Goal: Task Accomplishment & Management: Use online tool/utility

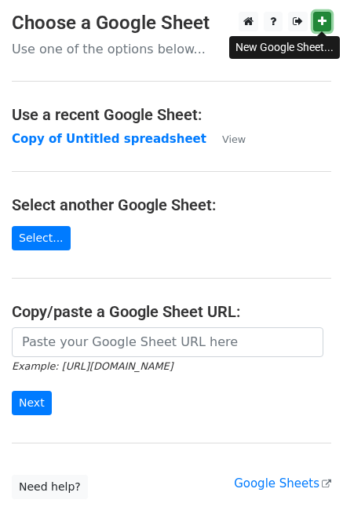
click at [321, 20] on icon at bounding box center [322, 21] width 9 height 11
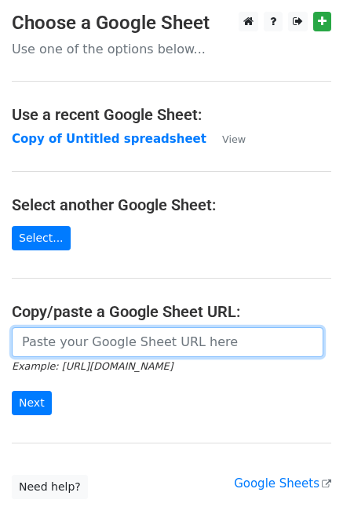
click at [132, 346] on input "url" at bounding box center [167, 342] width 311 height 30
paste input "https://docs.google.com/spreadsheets/d/14ORsf_GkmCLm7APKkprR9Whq6ipqfAj7pd6WJkg…"
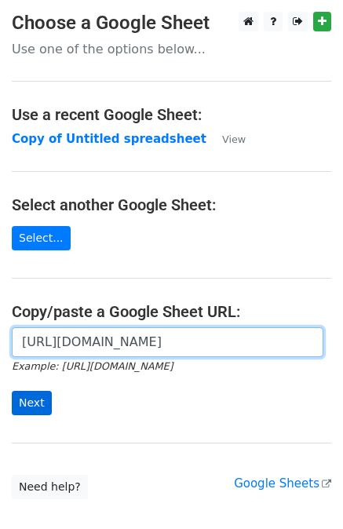
type input "https://docs.google.com/spreadsheets/d/14ORsf_GkmCLm7APKkprR9Whq6ipqfAj7pd6WJkg…"
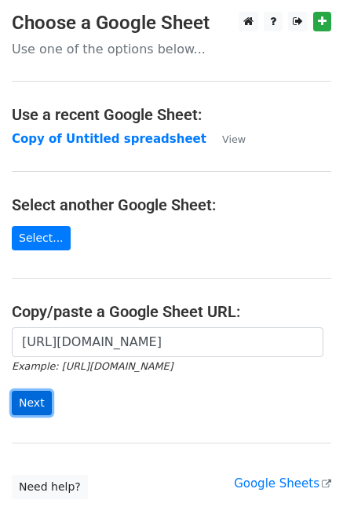
scroll to position [0, 0]
click at [32, 405] on input "Next" at bounding box center [32, 403] width 40 height 24
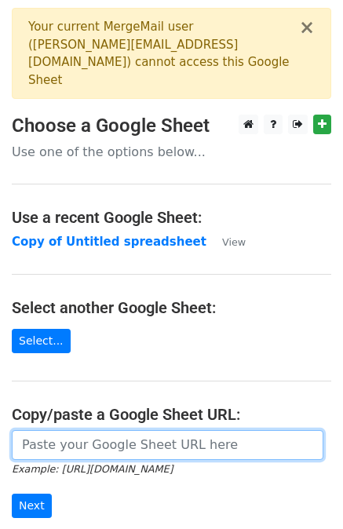
click at [69, 430] on input "url" at bounding box center [167, 445] width 311 height 30
paste input "https://docs.google.com/spreadsheets/d/14ORsf_GkmCLm7APKkprR9Whq6ipqfAj7pd6WJkg…"
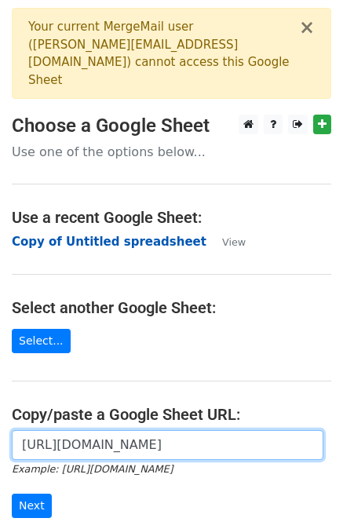
type input "https://docs.google.com/spreadsheets/d/14ORsf_GkmCLm7APKkprR9Whq6ipqfAj7pd6WJkg…"
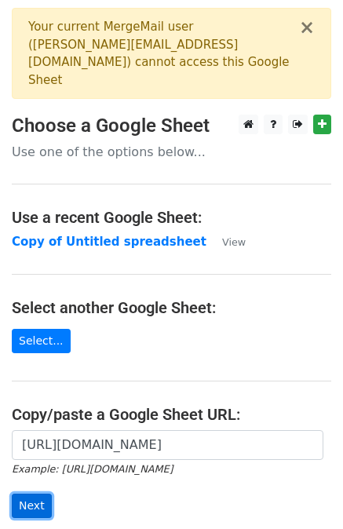
click at [24, 493] on input "Next" at bounding box center [32, 505] width 40 height 24
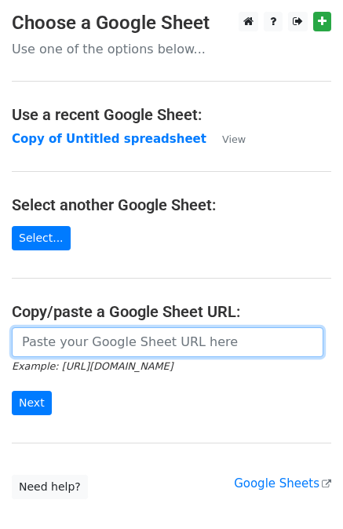
click at [94, 347] on input "url" at bounding box center [167, 342] width 311 height 30
click at [104, 343] on input "url" at bounding box center [167, 342] width 311 height 30
paste input "https://docs.google.com/spreadsheets/d/14ORsf_GkmCLm7APKkprR9Whq6ipqfAj7pd6WJkg…"
type input "https://docs.google.com/spreadsheets/d/14ORsf_GkmCLm7APKkprR9Whq6ipqfAj7pd6WJkg…"
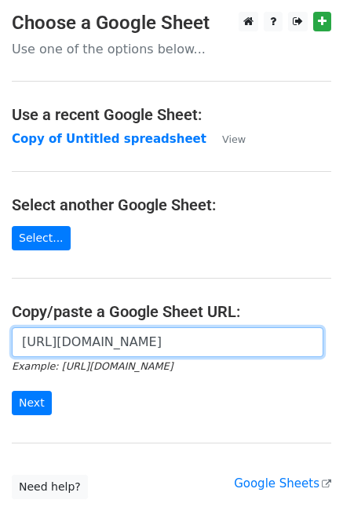
click at [12, 391] on input "Next" at bounding box center [32, 403] width 40 height 24
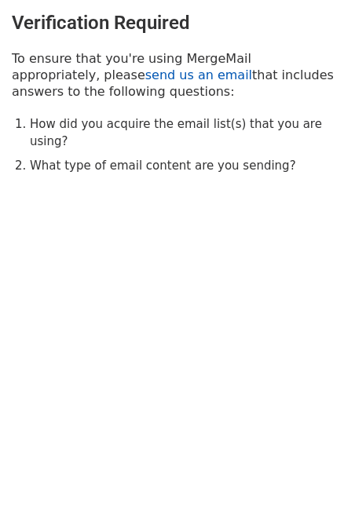
click at [145, 78] on link "send us an email" at bounding box center [198, 74] width 107 height 15
click at [236, 16] on h3 "Verification Required" at bounding box center [177, 23] width 331 height 23
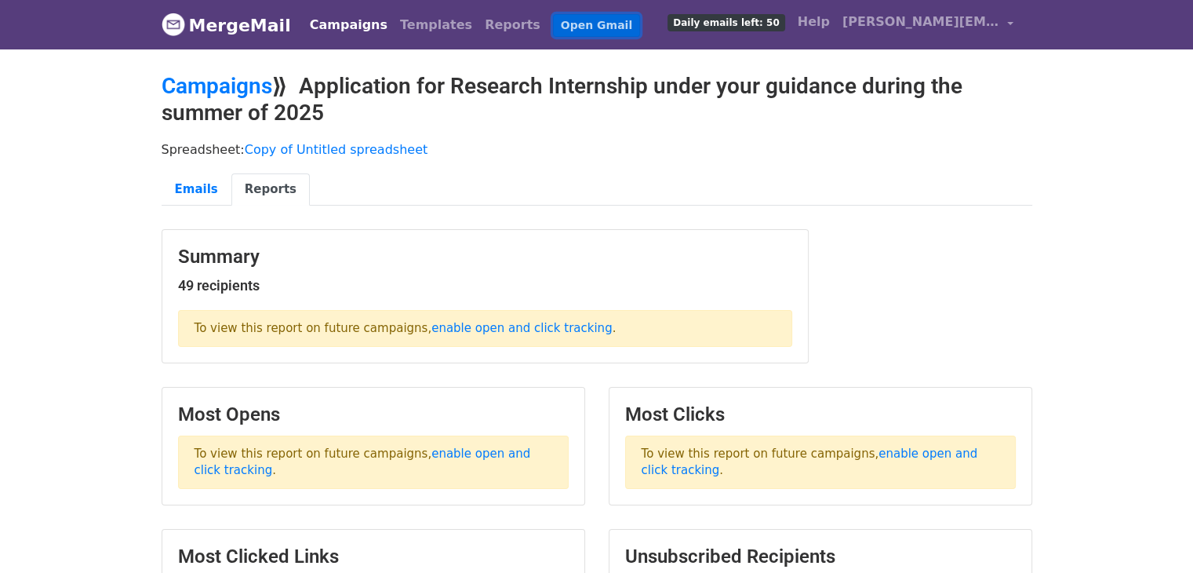
click at [553, 24] on link "Open Gmail" at bounding box center [596, 25] width 87 height 23
click at [409, 26] on link "Templates" at bounding box center [436, 24] width 85 height 31
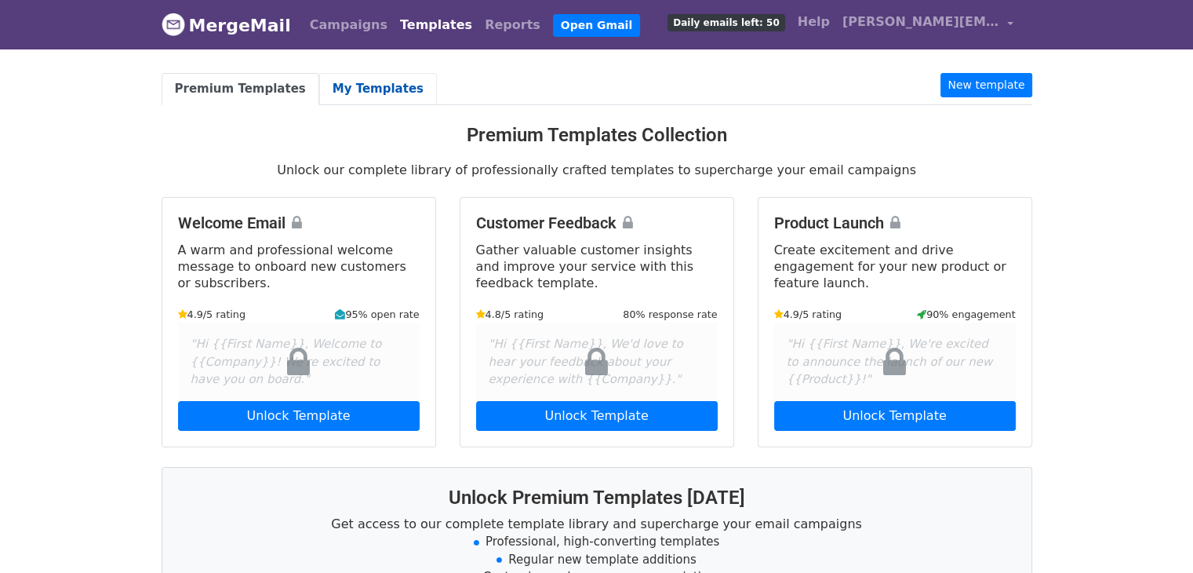
click at [364, 86] on link "My Templates" at bounding box center [378, 89] width 118 height 32
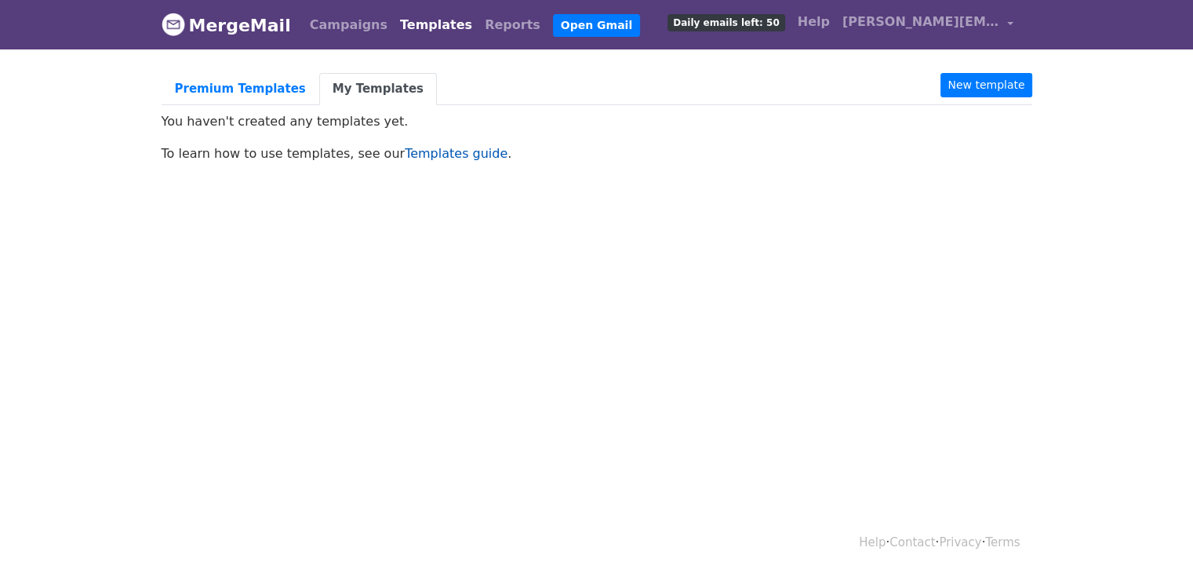
click at [408, 151] on link "Templates guide" at bounding box center [456, 153] width 103 height 15
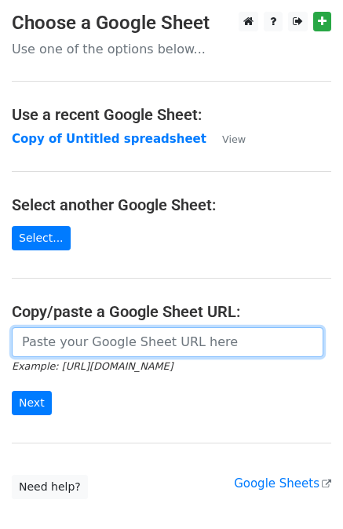
click at [130, 346] on input "url" at bounding box center [167, 342] width 311 height 30
paste input "https://docs.google.com/spreadsheets/d/14ORsf_GkmCLm7APKkprR9Whq6ipqfAj7pd6WJkg…"
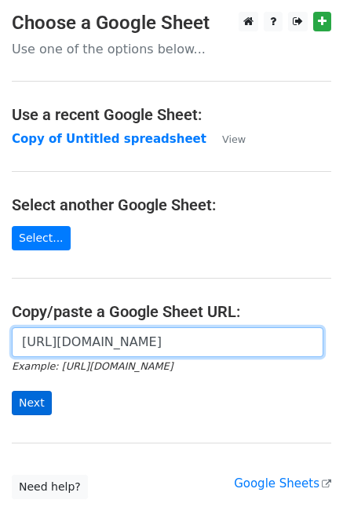
type input "https://docs.google.com/spreadsheets/d/14ORsf_GkmCLm7APKkprR9Whq6ipqfAj7pd6WJkg…"
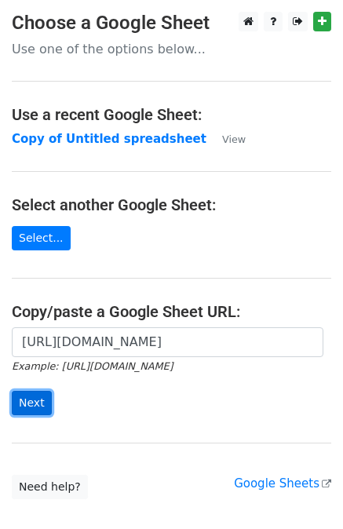
scroll to position [0, 0]
click at [38, 406] on input "Next" at bounding box center [32, 403] width 40 height 24
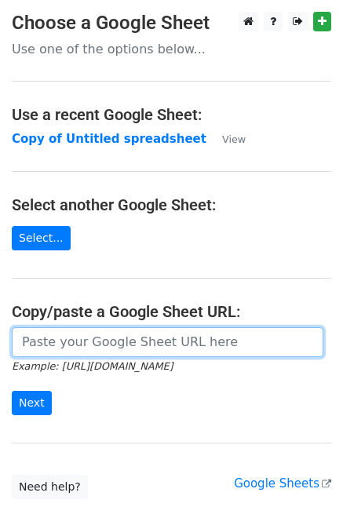
click at [128, 330] on input "url" at bounding box center [167, 342] width 311 height 30
paste input "https://docs.google.com/spreadsheets/d/14ORsf_GkmCLm7APKkprR9Whq6ipqfAj7pd6WJkg…"
type input "https://docs.google.com/spreadsheets/d/14ORsf_GkmCLm7APKkprR9Whq6ipqfAj7pd6WJkg…"
click at [12, 391] on input "Next" at bounding box center [32, 403] width 40 height 24
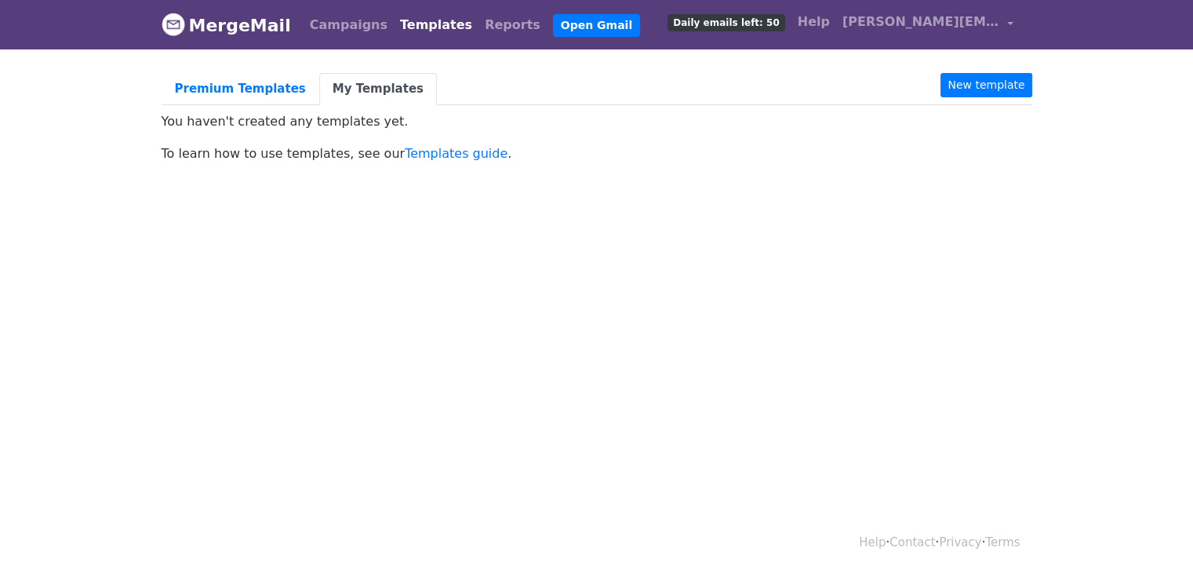
click at [326, 45] on nav "MergeMail Campaigns Templates Reports Open Gmail Daily emails left: 50 Help [PE…" at bounding box center [597, 24] width 871 height 49
click at [329, 38] on link "Campaigns" at bounding box center [349, 24] width 90 height 31
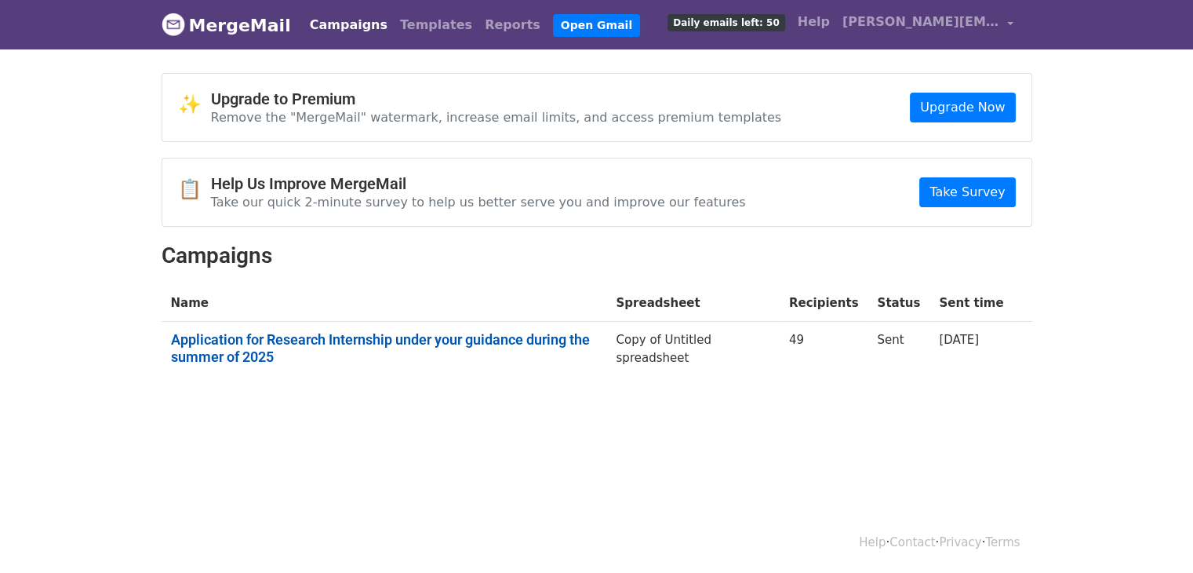
click at [432, 350] on link "Application for Research Internship under your guidance during the summer of 20…" at bounding box center [384, 348] width 427 height 34
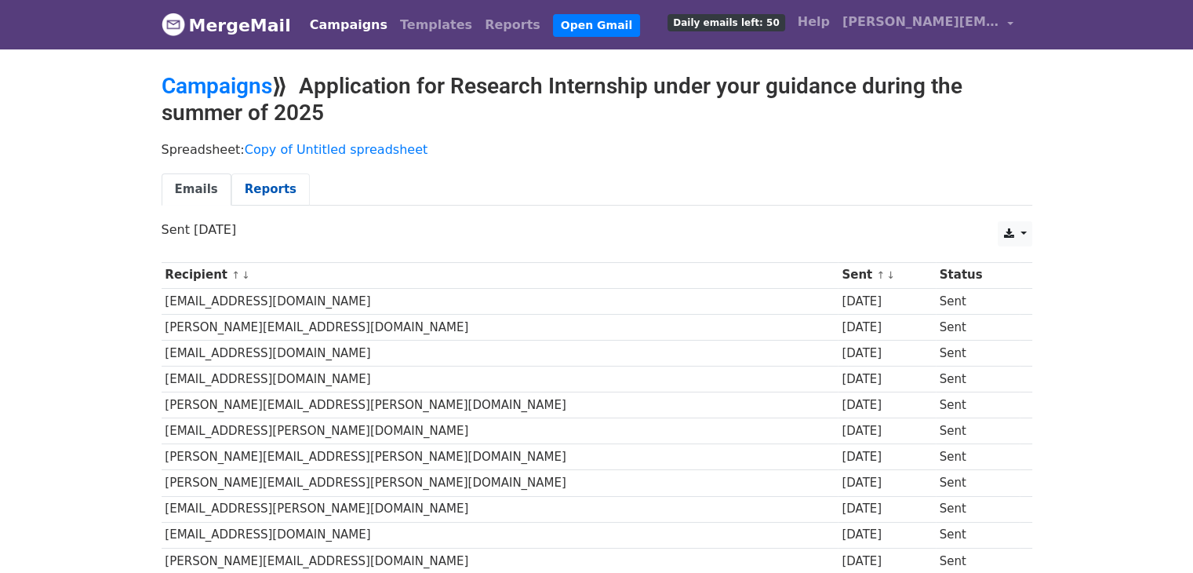
click at [274, 192] on link "Reports" at bounding box center [270, 189] width 78 height 32
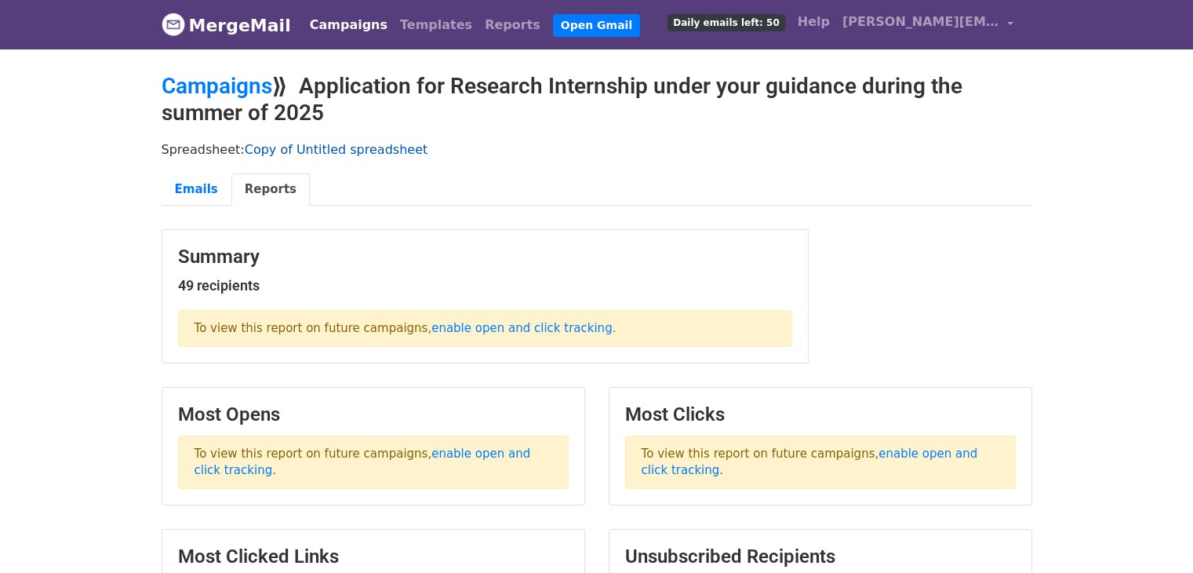
click at [298, 155] on link "Copy of Untitled spreadsheet" at bounding box center [337, 149] width 184 height 15
click at [347, 28] on link "Campaigns" at bounding box center [349, 24] width 90 height 31
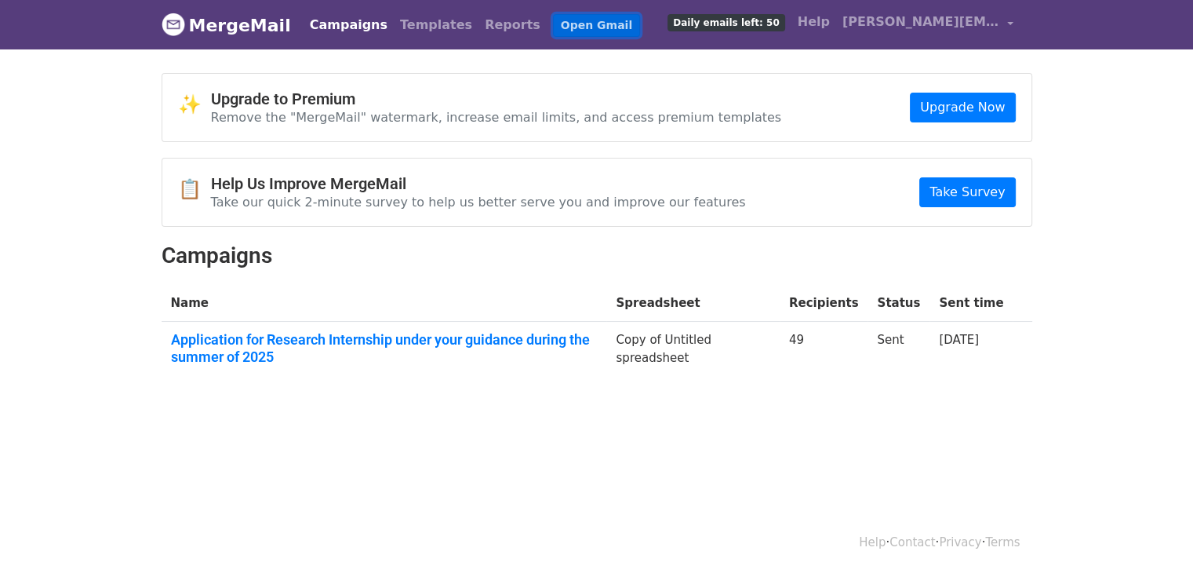
click at [553, 32] on link "Open Gmail" at bounding box center [596, 25] width 87 height 23
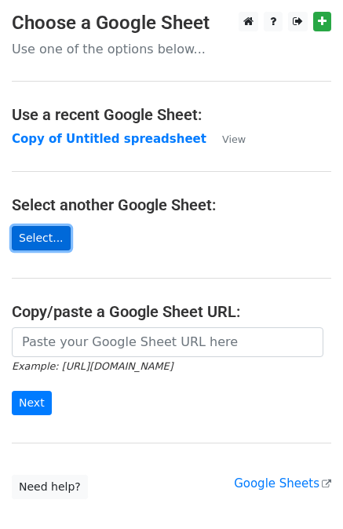
click at [50, 243] on link "Select..." at bounding box center [41, 238] width 59 height 24
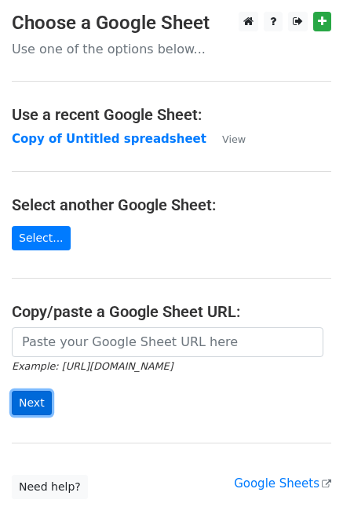
click at [38, 406] on input "Next" at bounding box center [32, 403] width 40 height 24
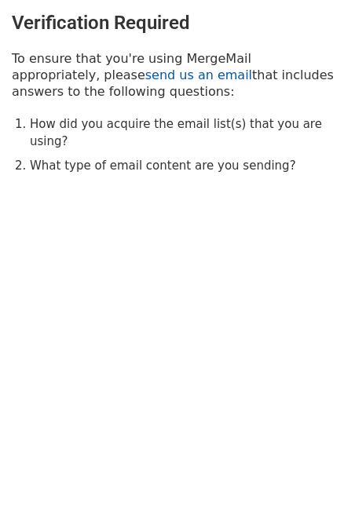
click at [145, 78] on link "send us an email" at bounding box center [198, 74] width 107 height 15
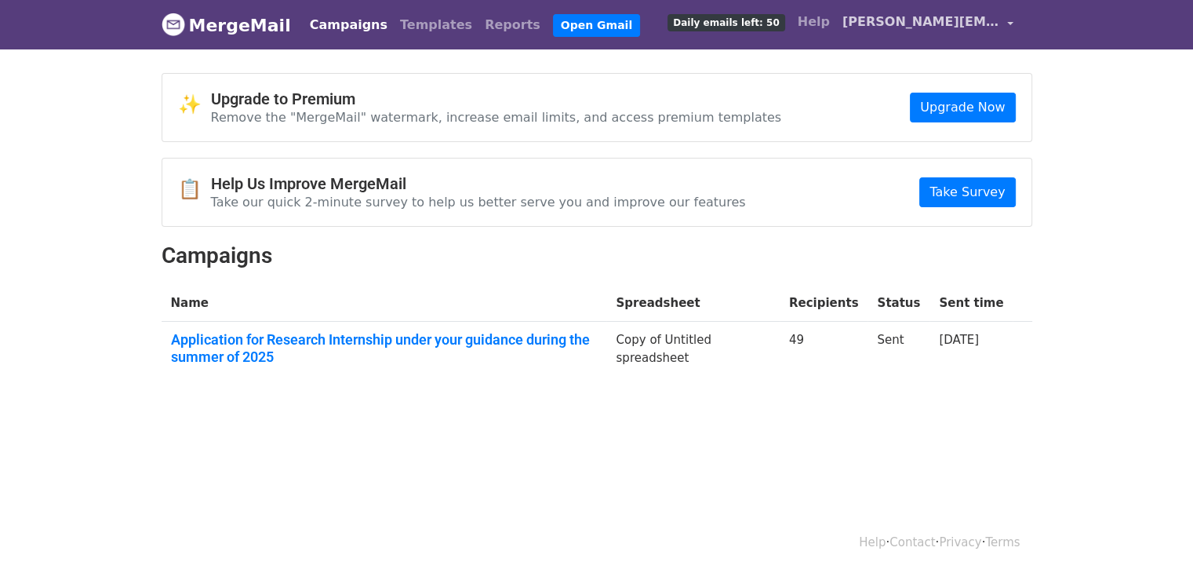
click at [1003, 18] on link "[PERSON_NAME][EMAIL_ADDRESS][DOMAIN_NAME]" at bounding box center [928, 24] width 184 height 37
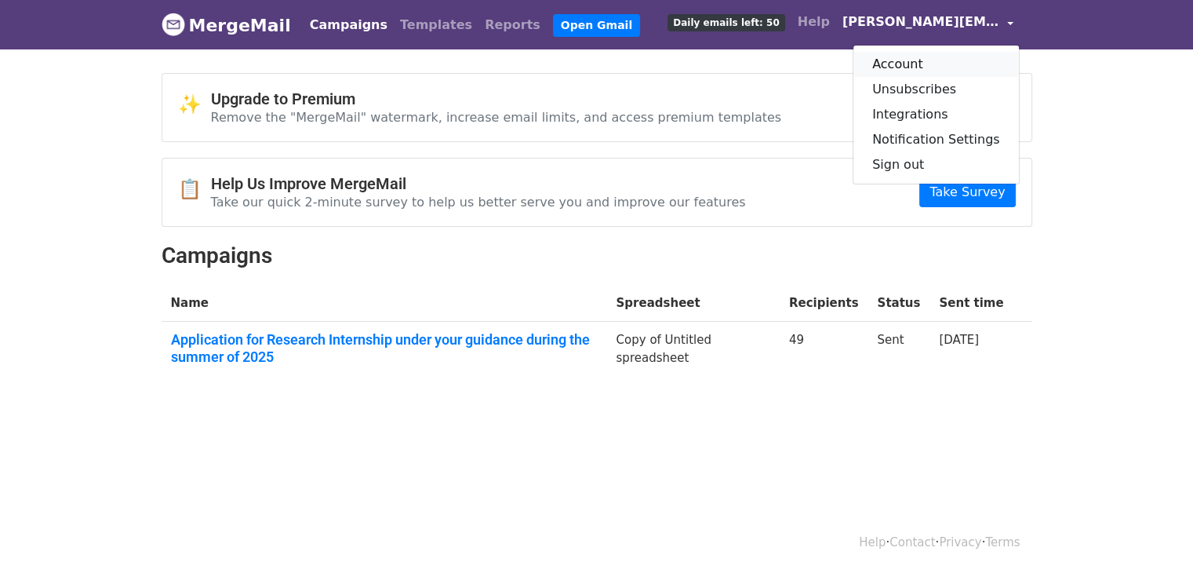
click at [899, 64] on link "Account" at bounding box center [936, 64] width 166 height 25
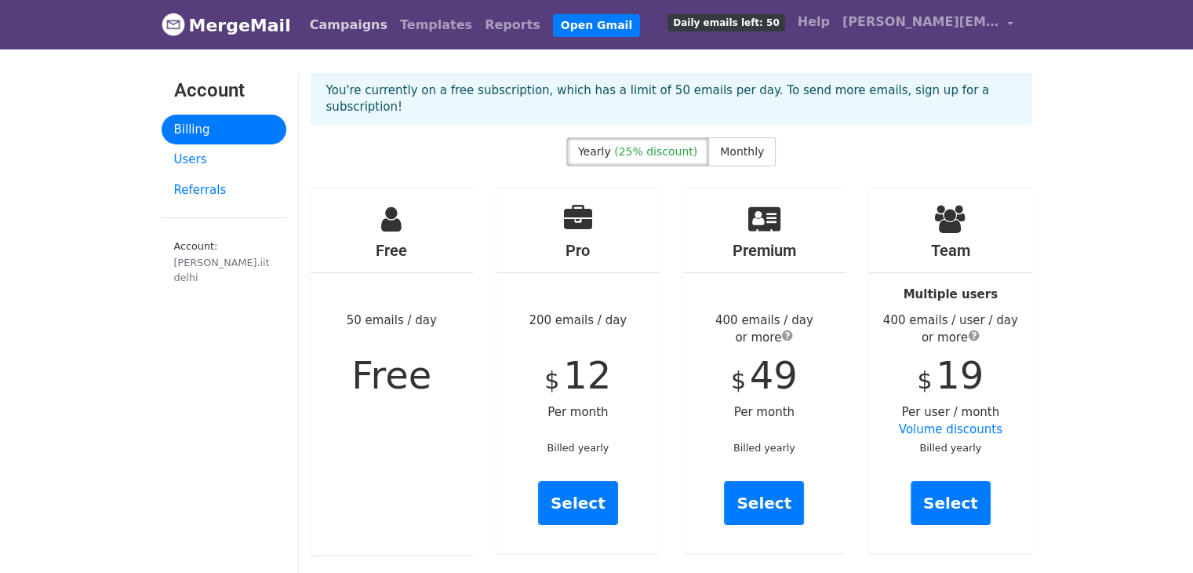
click at [328, 20] on link "Campaigns" at bounding box center [349, 24] width 90 height 31
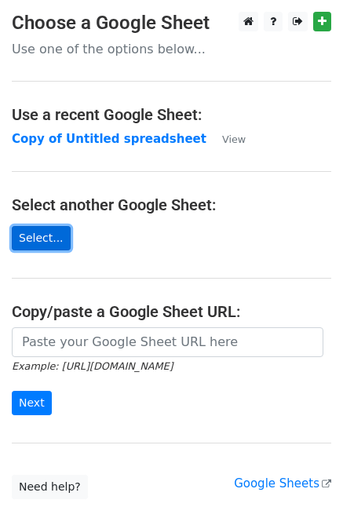
click at [45, 234] on link "Select..." at bounding box center [41, 238] width 59 height 24
click at [49, 239] on link "Select..." at bounding box center [41, 238] width 59 height 24
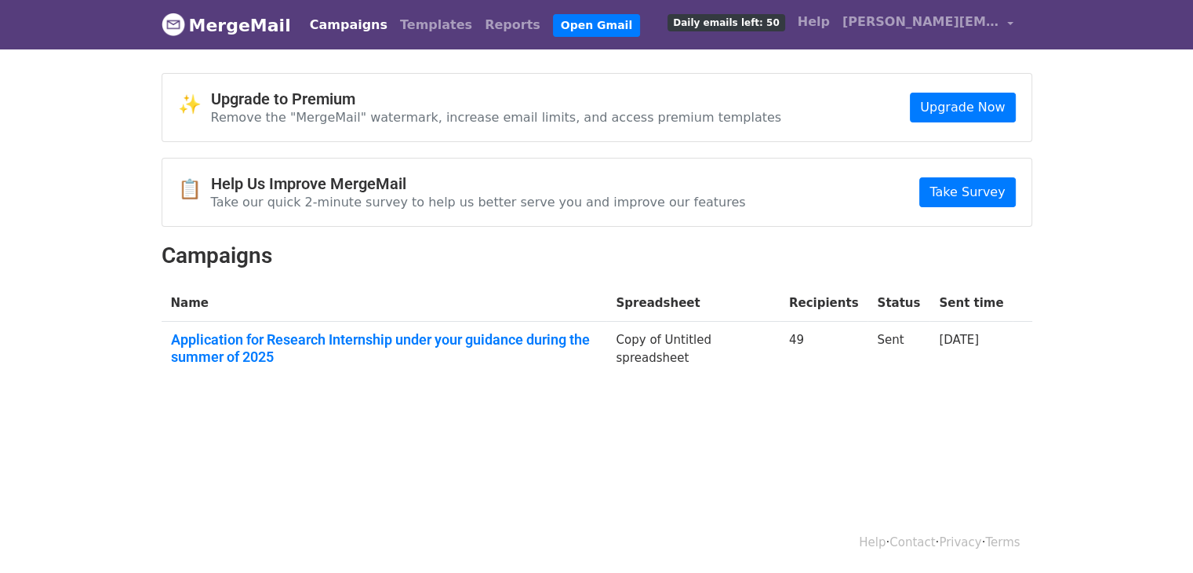
click at [204, 24] on link "MergeMail" at bounding box center [226, 25] width 129 height 33
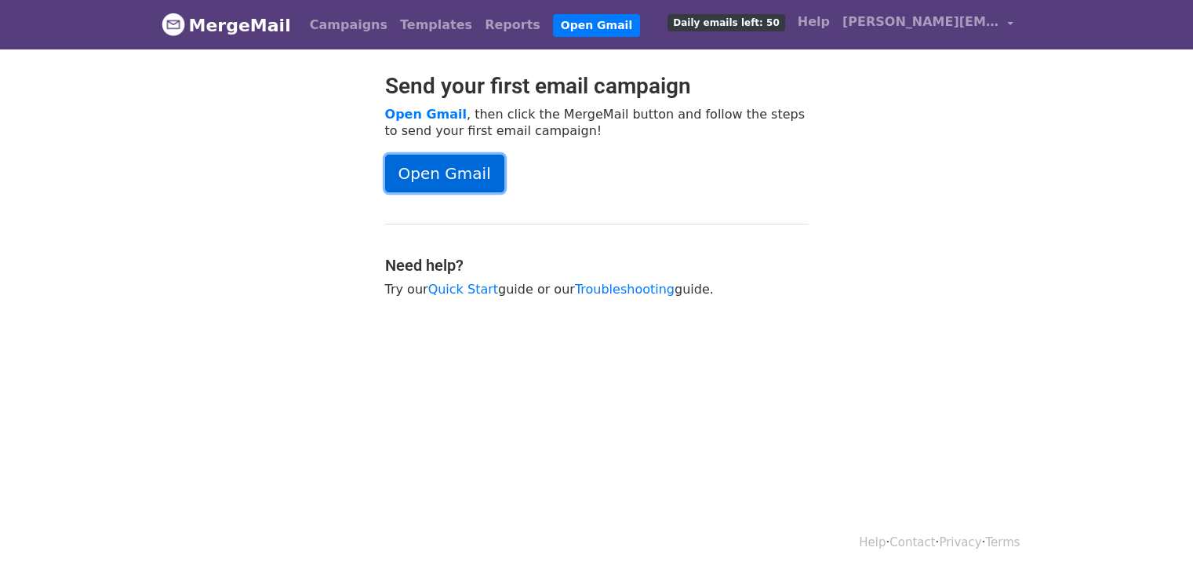
click at [439, 165] on link "Open Gmail" at bounding box center [444, 174] width 119 height 38
click at [464, 180] on link "Open Gmail" at bounding box center [444, 174] width 119 height 38
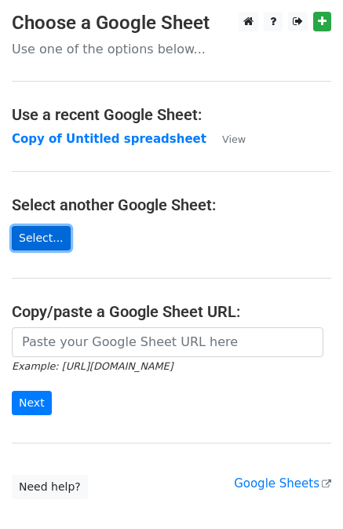
click at [39, 238] on link "Select..." at bounding box center [41, 238] width 59 height 24
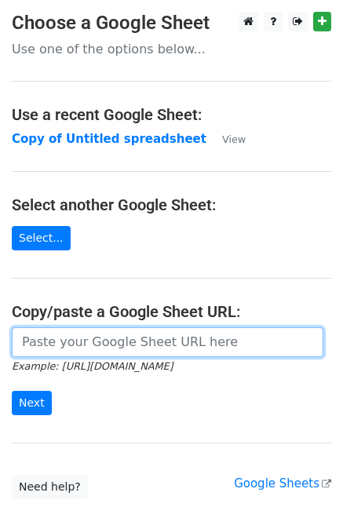
click at [90, 347] on input "url" at bounding box center [167, 342] width 311 height 30
paste input "[URL][DOMAIN_NAME]"
type input "[URL][DOMAIN_NAME]"
click at [12, 391] on input "Next" at bounding box center [32, 403] width 40 height 24
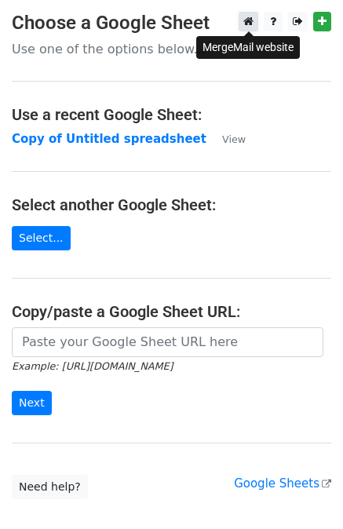
click at [249, 16] on icon at bounding box center [248, 21] width 10 height 11
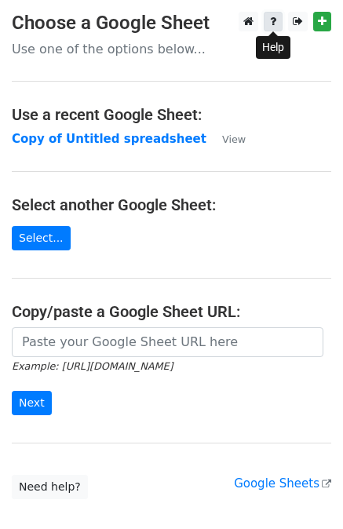
click at [269, 26] on link at bounding box center [273, 22] width 19 height 20
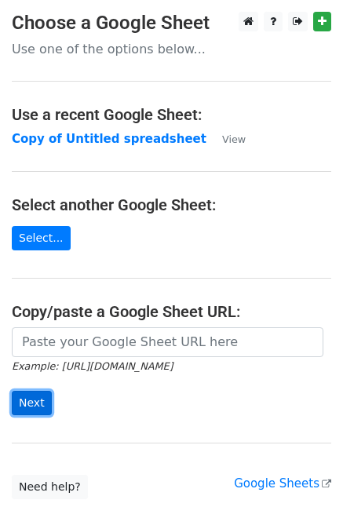
click at [31, 407] on input "Next" at bounding box center [32, 403] width 40 height 24
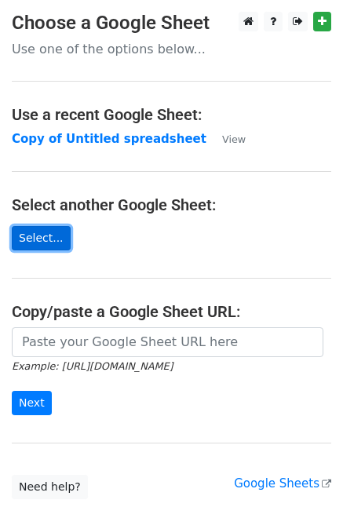
click at [41, 246] on link "Select..." at bounding box center [41, 238] width 59 height 24
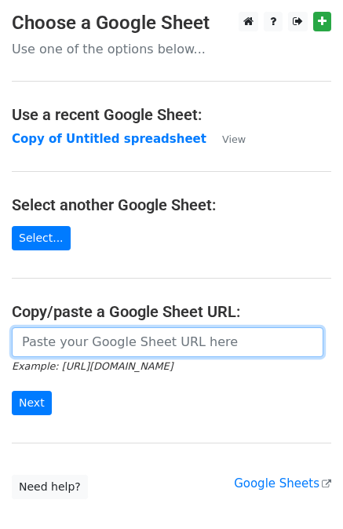
click at [91, 348] on input "url" at bounding box center [167, 342] width 311 height 30
paste input "[URL][DOMAIN_NAME]"
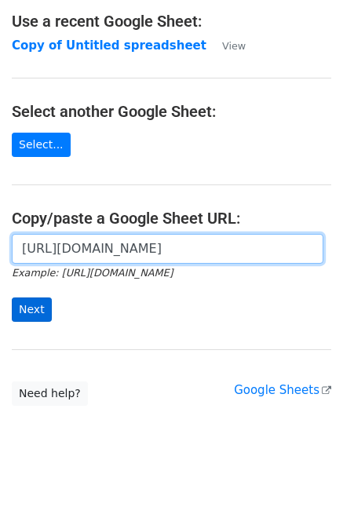
type input "[URL][DOMAIN_NAME]"
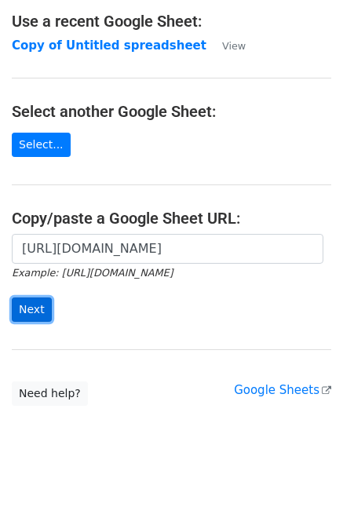
scroll to position [0, 0]
click at [33, 311] on input "Next" at bounding box center [32, 309] width 40 height 24
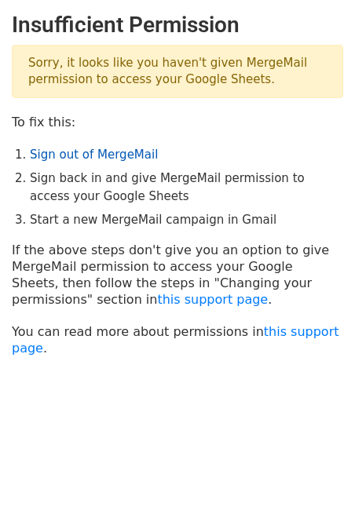
click at [107, 157] on link "Sign out of MergeMail" at bounding box center [94, 154] width 128 height 14
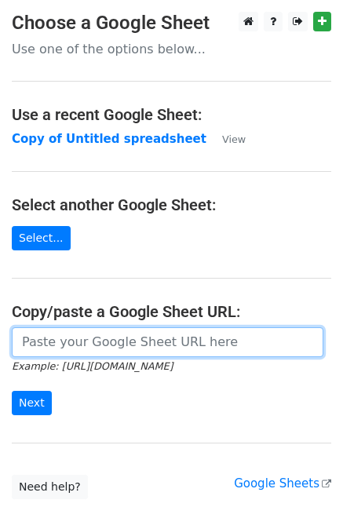
click at [93, 333] on input "url" at bounding box center [167, 342] width 311 height 30
paste input "https://docs.google.com/spreadsheets/d/1mkumkNbayJQc3IuDYsyp4kpNX4Iv28dmu4poP8A…"
type input "https://docs.google.com/spreadsheets/d/1mkumkNbayJQc3IuDYsyp4kpNX4Iv28dmu4poP8A…"
click at [12, 391] on input "Next" at bounding box center [32, 403] width 40 height 24
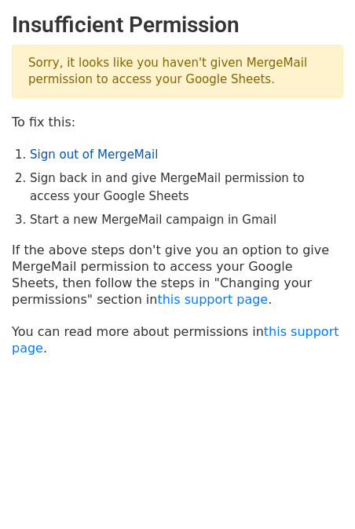
click at [79, 155] on link "Sign out of MergeMail" at bounding box center [94, 154] width 128 height 14
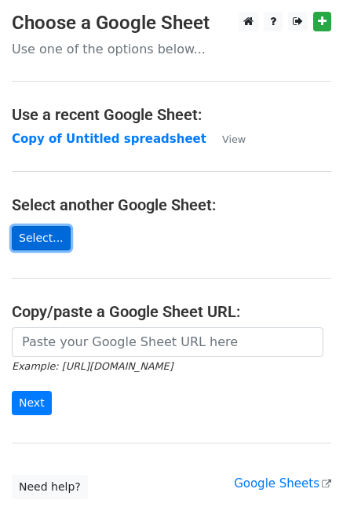
click at [36, 243] on link "Select..." at bounding box center [41, 238] width 59 height 24
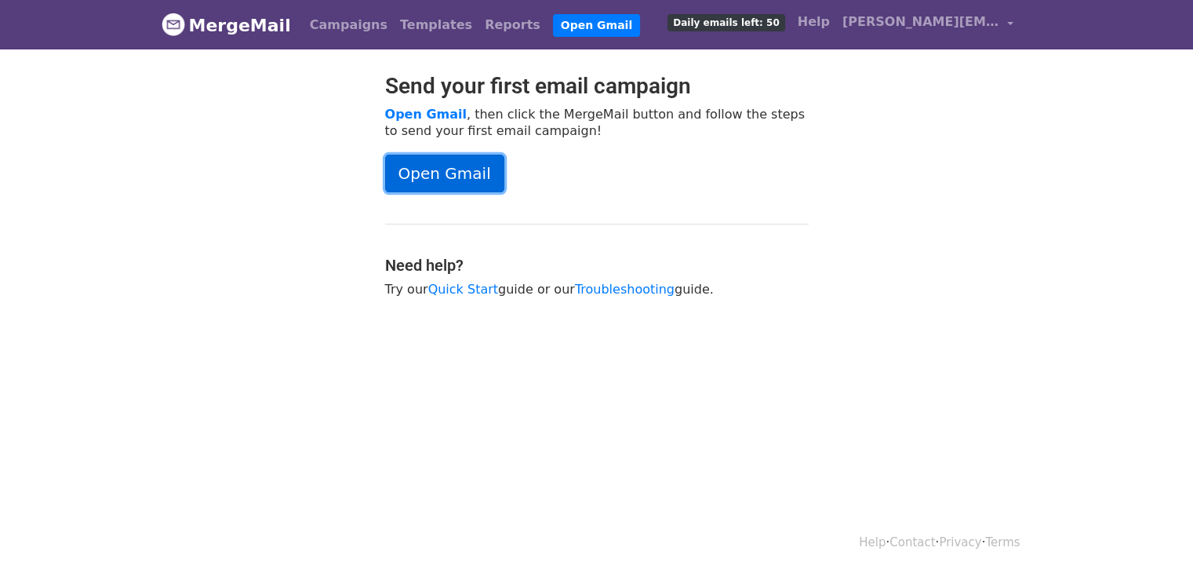
click at [409, 158] on link "Open Gmail" at bounding box center [444, 174] width 119 height 38
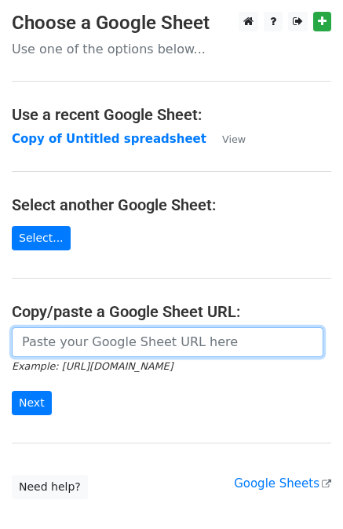
click at [71, 343] on input "url" at bounding box center [167, 342] width 311 height 30
paste input "Riyadh [PERSON_NAME] [PERSON_NAME]"
click at [12, 391] on input "Next" at bounding box center [32, 403] width 40 height 24
type input "R"
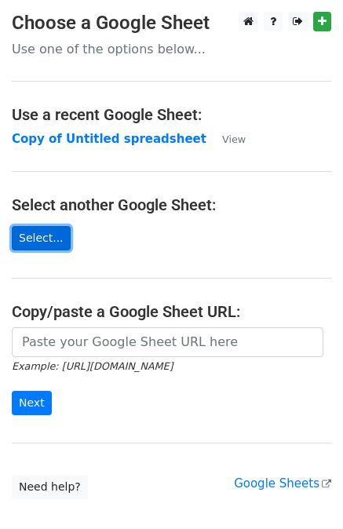
click at [47, 239] on link "Select..." at bounding box center [41, 238] width 59 height 24
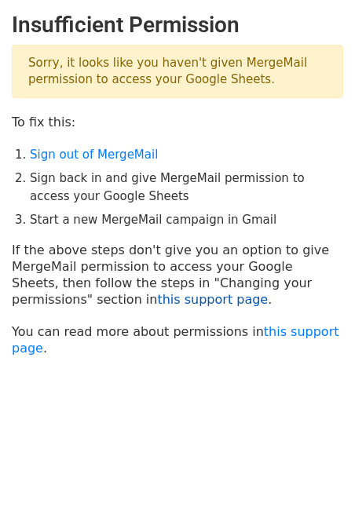
click at [157, 304] on link "this support page" at bounding box center [212, 299] width 111 height 15
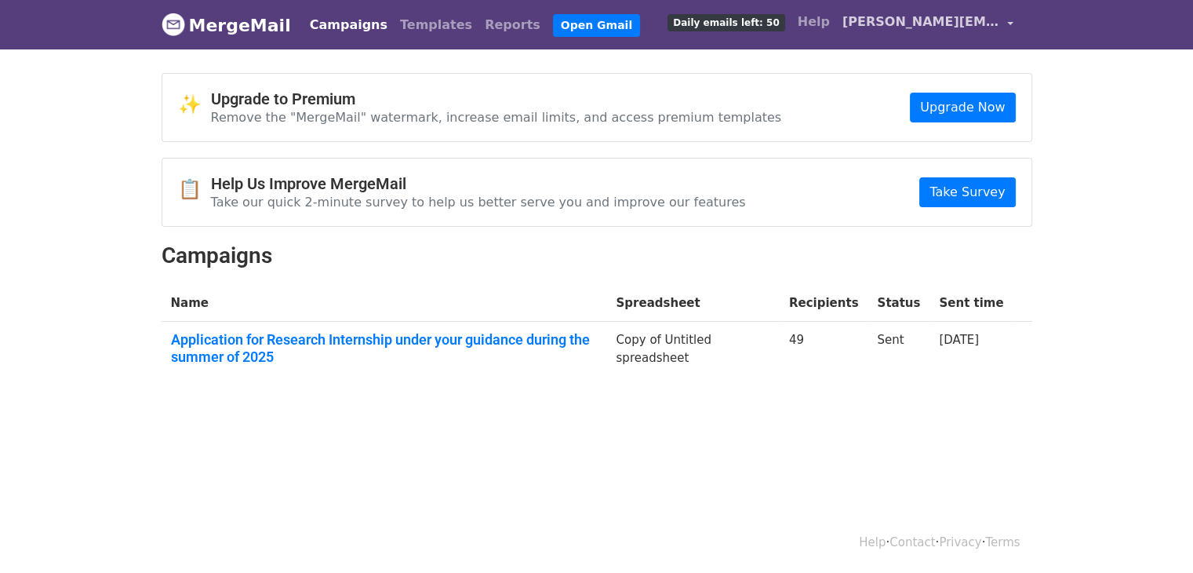
click at [935, 26] on span "shreshth.iitdelhi@gmail.com" at bounding box center [920, 22] width 157 height 19
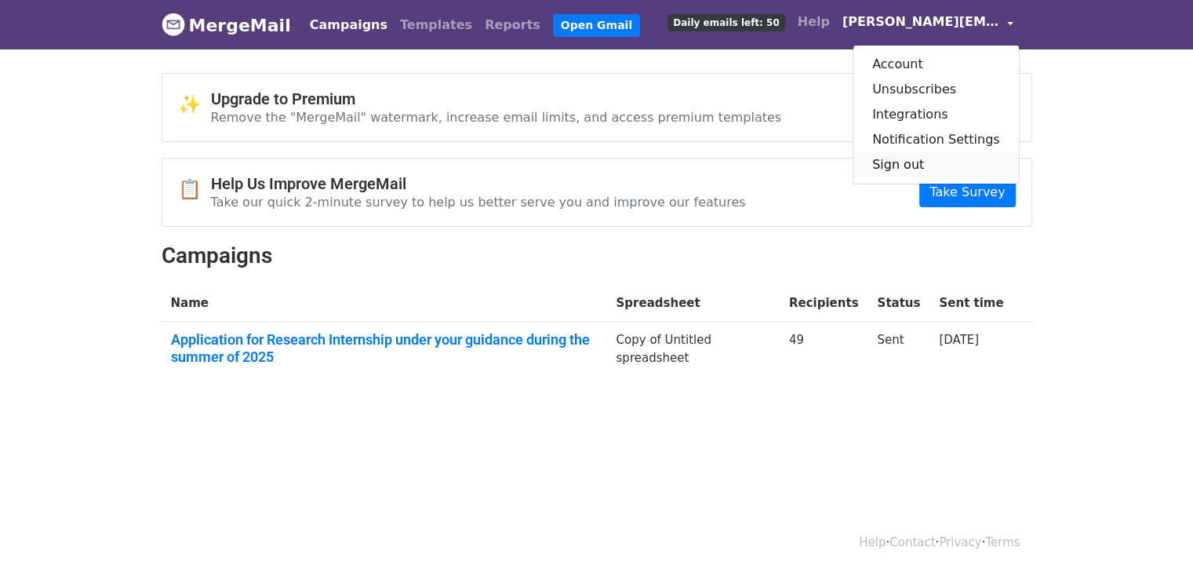
click at [914, 162] on link "Sign out" at bounding box center [936, 164] width 166 height 25
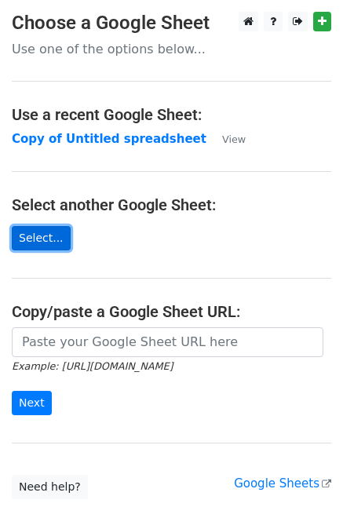
click at [50, 242] on link "Select..." at bounding box center [41, 238] width 59 height 24
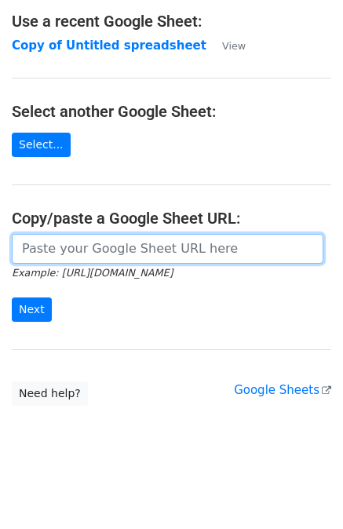
click at [79, 238] on input "url" at bounding box center [167, 249] width 311 height 30
paste input "[URL][DOMAIN_NAME]"
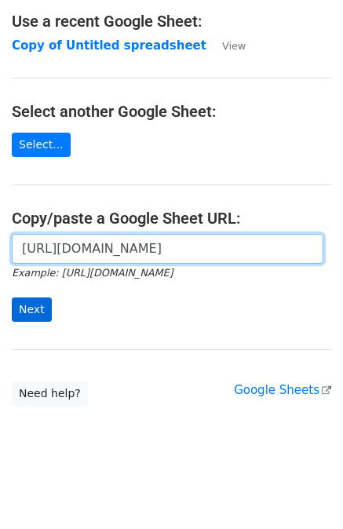
type input "[URL][DOMAIN_NAME]"
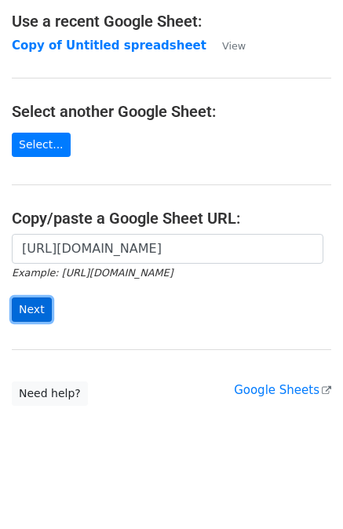
scroll to position [0, 0]
click at [28, 315] on input "Next" at bounding box center [32, 309] width 40 height 24
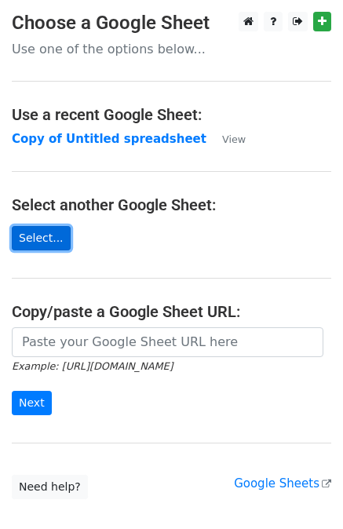
click at [31, 233] on link "Select..." at bounding box center [41, 238] width 59 height 24
